Goal: Task Accomplishment & Management: Manage account settings

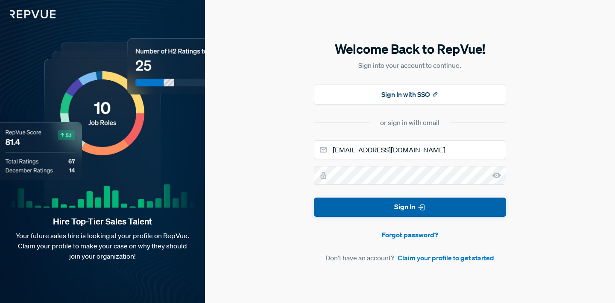
click at [400, 212] on button "Sign In" at bounding box center [410, 207] width 192 height 19
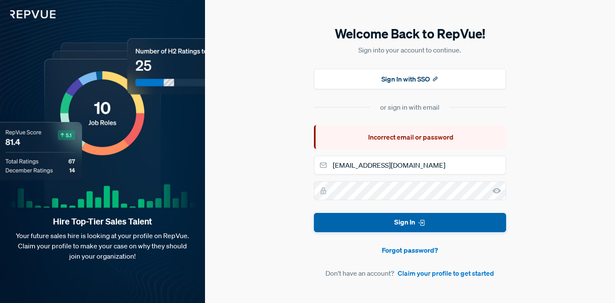
click at [380, 225] on button "Sign In" at bounding box center [410, 222] width 192 height 19
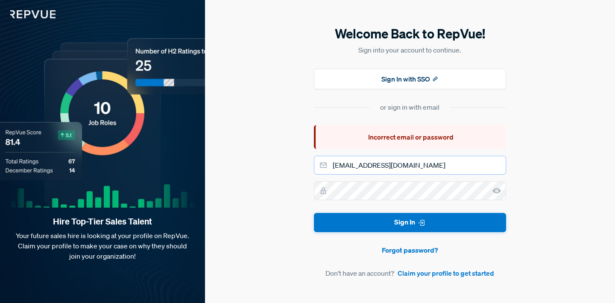
click at [377, 169] on input "[EMAIL_ADDRESS][DOMAIN_NAME]" at bounding box center [410, 165] width 192 height 19
drag, startPoint x: 406, startPoint y: 163, endPoint x: 311, endPoint y: 169, distance: 95.4
click at [311, 169] on div "Welcome Back to RepVue! Sign into your account to continue. Sign In with SSO or…" at bounding box center [410, 151] width 410 height 303
click at [307, 172] on div "Welcome Back to RepVue! Sign into your account to continue. Sign In with SSO or…" at bounding box center [410, 151] width 410 height 303
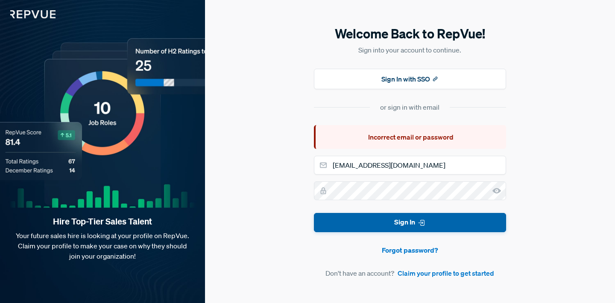
click at [367, 223] on button "Sign In" at bounding box center [410, 222] width 192 height 19
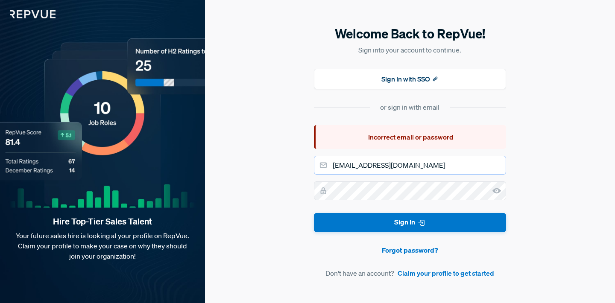
click at [371, 167] on input "[EMAIL_ADDRESS][DOMAIN_NAME]" at bounding box center [410, 165] width 192 height 19
type input "[EMAIL_ADDRESS][DOMAIN_NAME]"
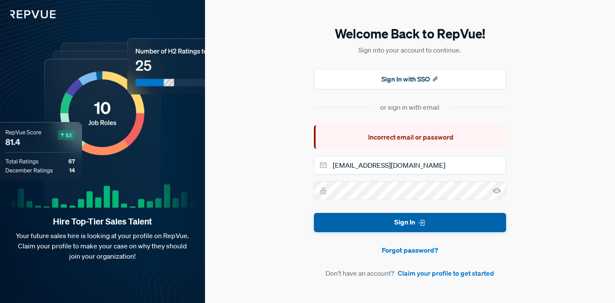
click at [391, 218] on button "Sign In" at bounding box center [410, 222] width 192 height 19
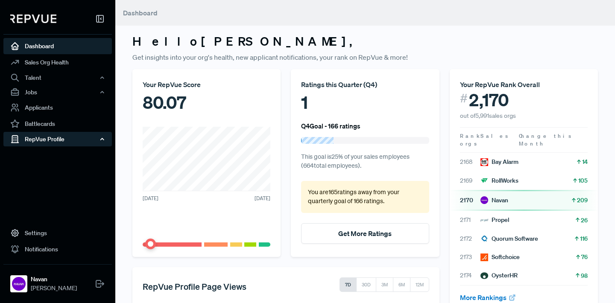
click at [43, 138] on div "RepVue Profile" at bounding box center [57, 139] width 108 height 15
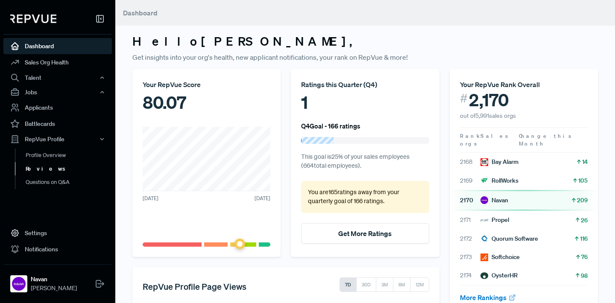
click at [44, 166] on link "Reviews" at bounding box center [69, 169] width 108 height 14
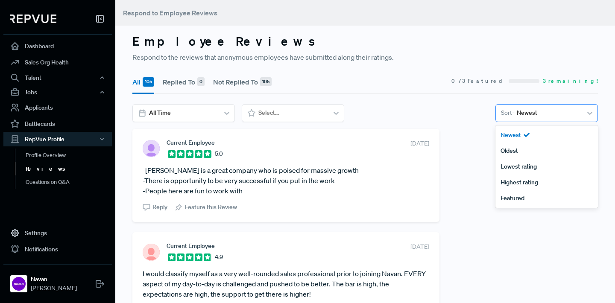
click at [508, 112] on span "Sort -" at bounding box center [507, 112] width 13 height 9
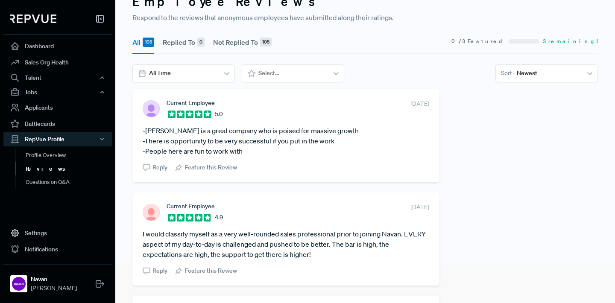
scroll to position [37, 0]
